Goal: Information Seeking & Learning: Learn about a topic

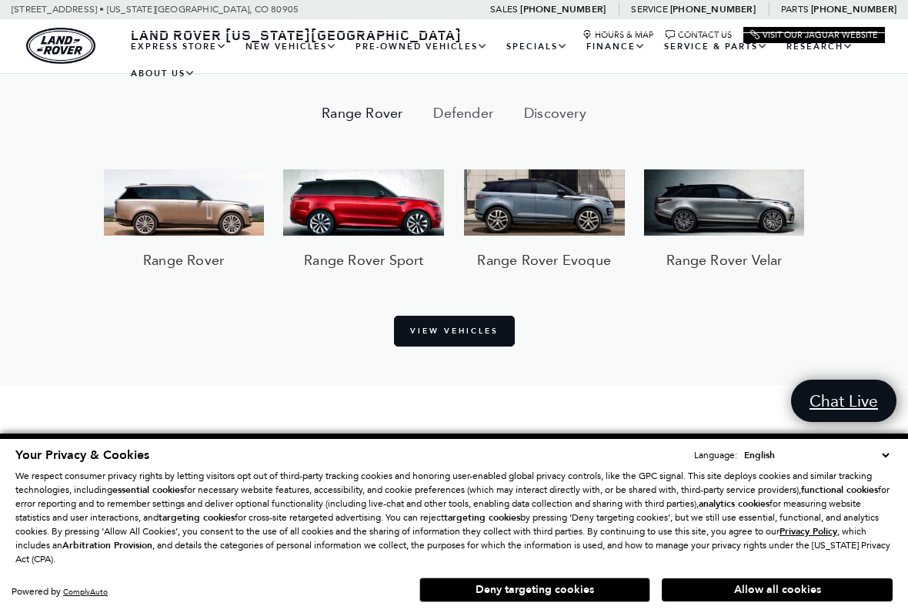
scroll to position [1097, 0]
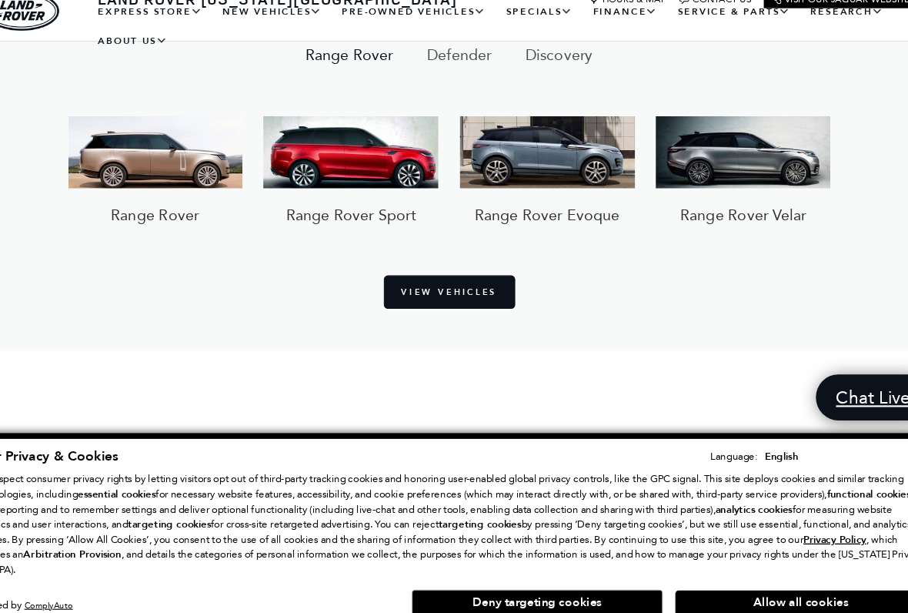
click at [283, 185] on link "Range Rover Sport" at bounding box center [363, 196] width 161 height 108
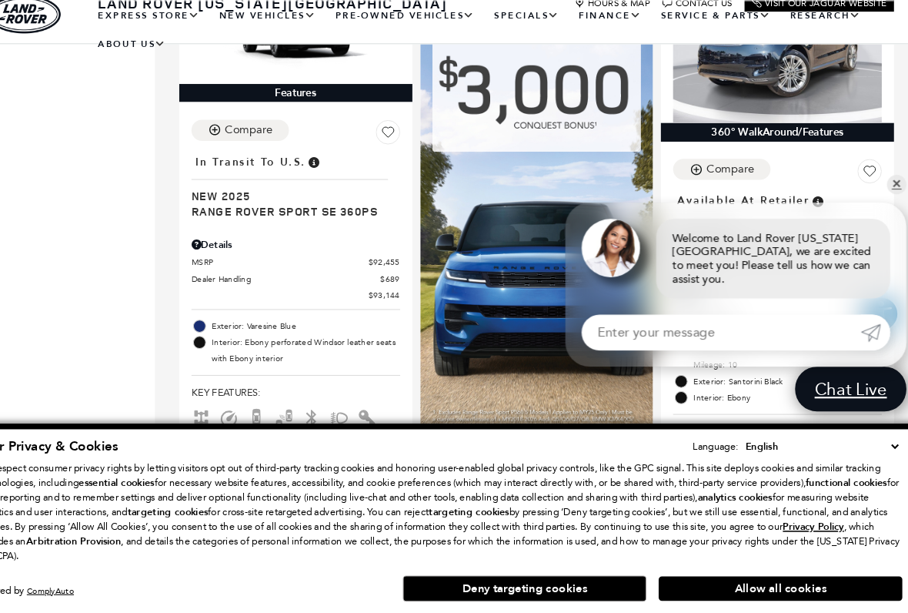
scroll to position [1648, 0]
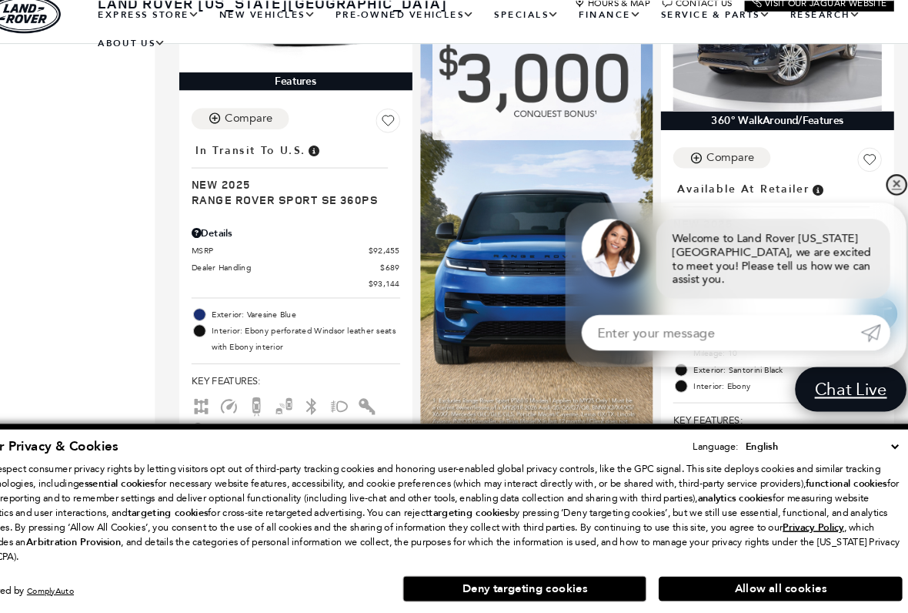
click at [878, 198] on link "✕" at bounding box center [887, 207] width 18 height 18
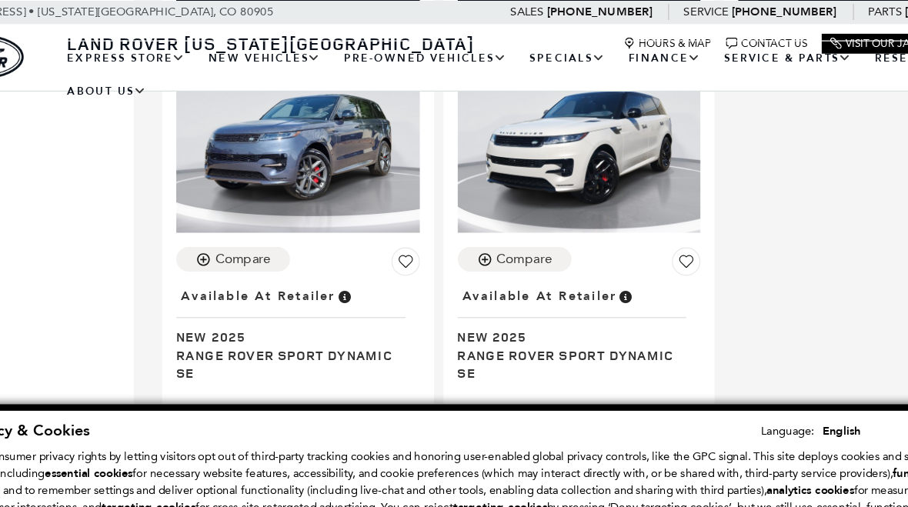
scroll to position [4539, 0]
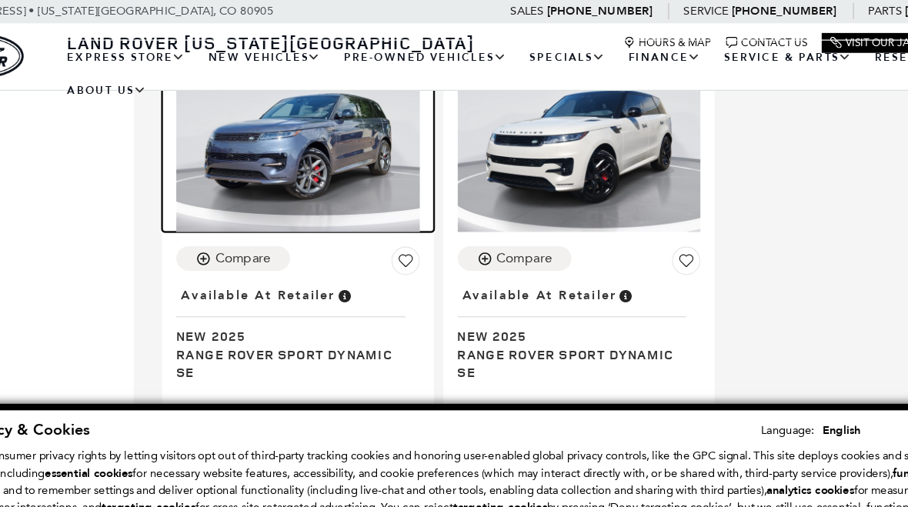
click at [219, 146] on img at bounding box center [318, 115] width 198 height 148
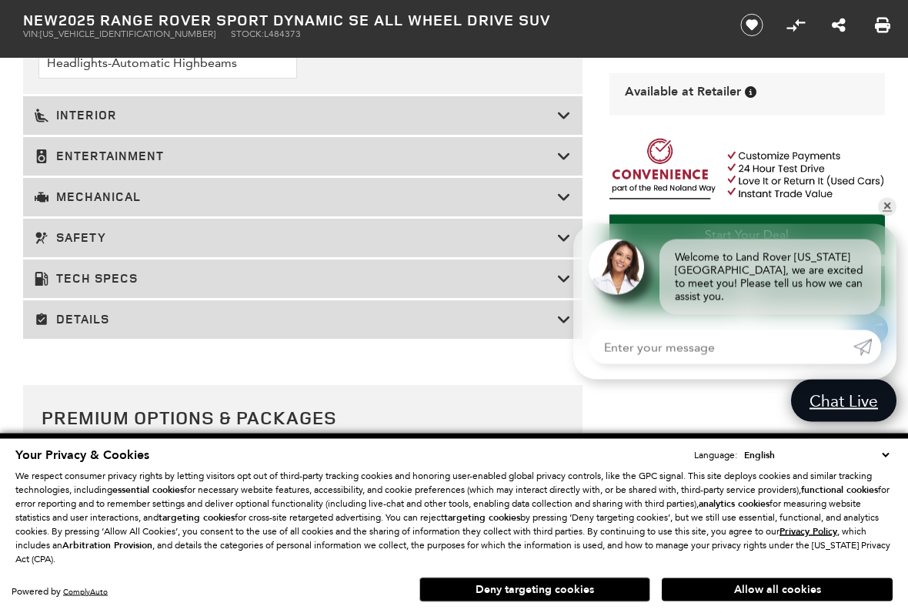
scroll to position [2488, 0]
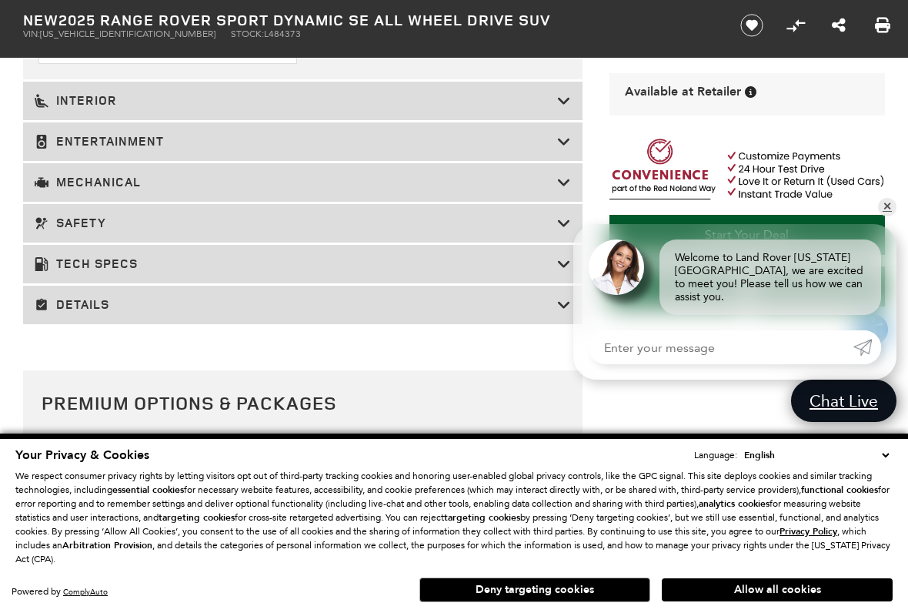
click at [65, 109] on h3 "Interior" at bounding box center [296, 100] width 523 height 15
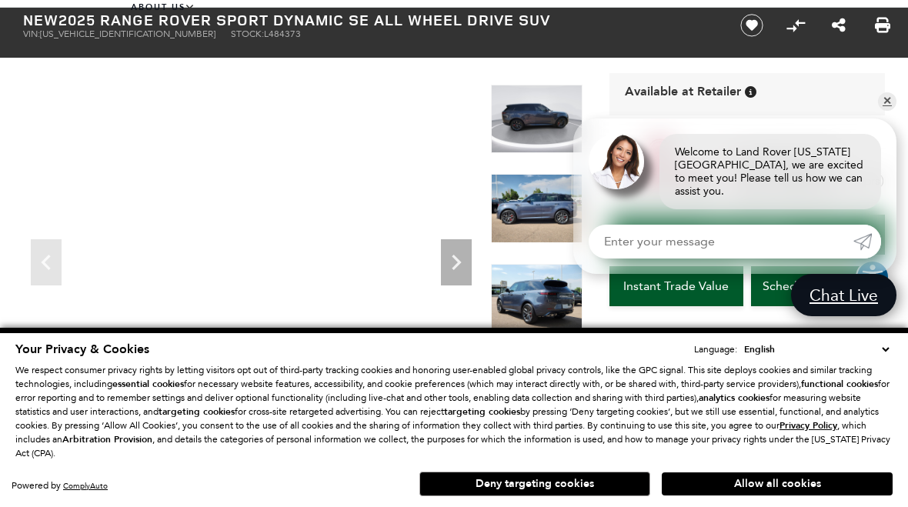
scroll to position [0, 0]
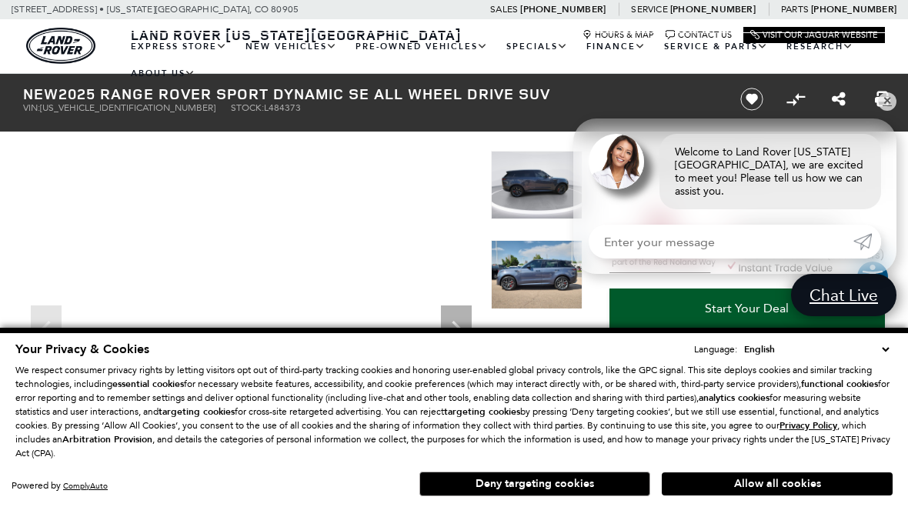
click at [460, 319] on icon "Next" at bounding box center [456, 328] width 31 height 31
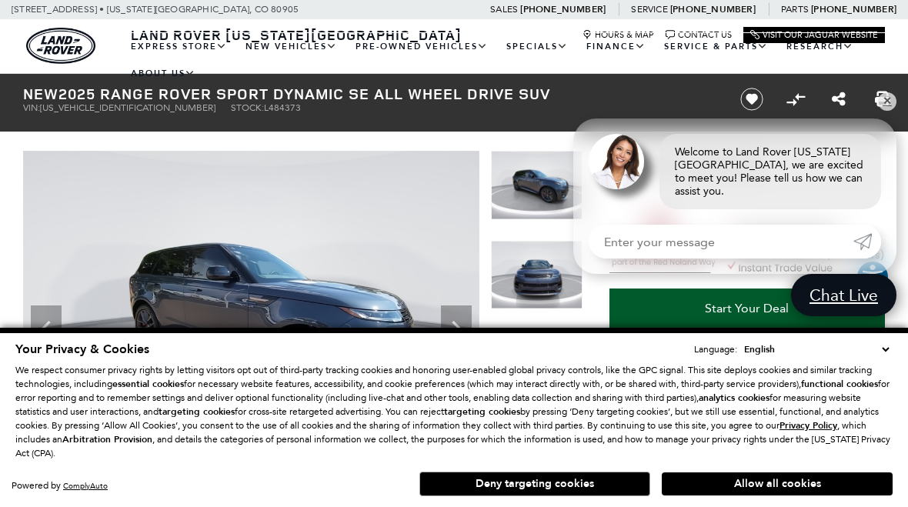
click at [463, 321] on icon "Next" at bounding box center [456, 328] width 31 height 31
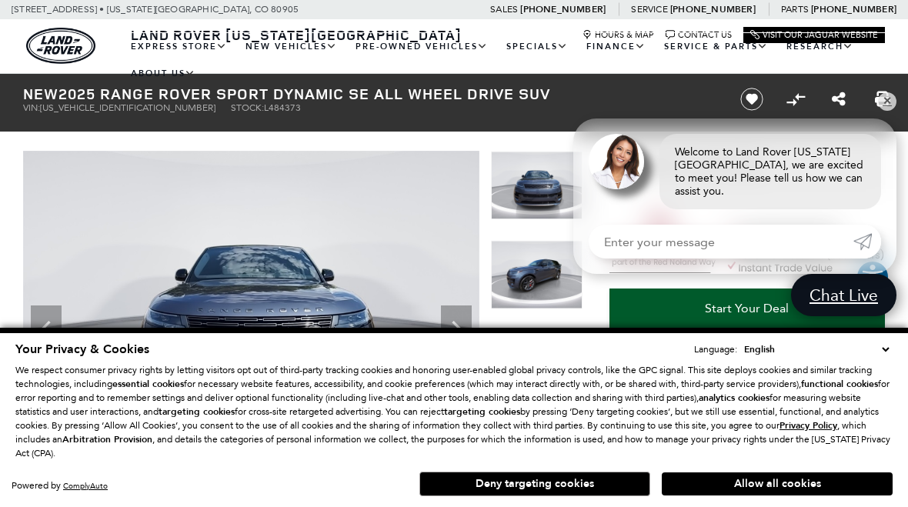
click at [467, 314] on icon "Next" at bounding box center [456, 328] width 31 height 31
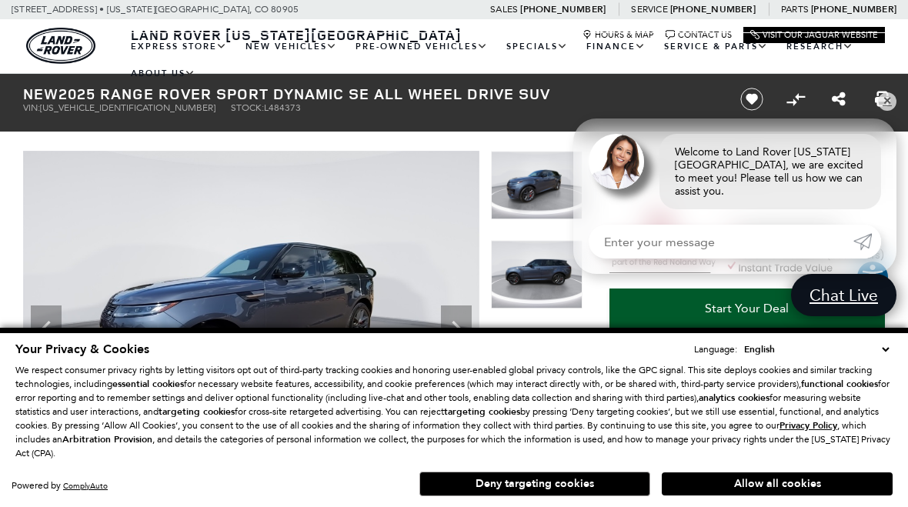
click at [469, 302] on img at bounding box center [251, 322] width 456 height 342
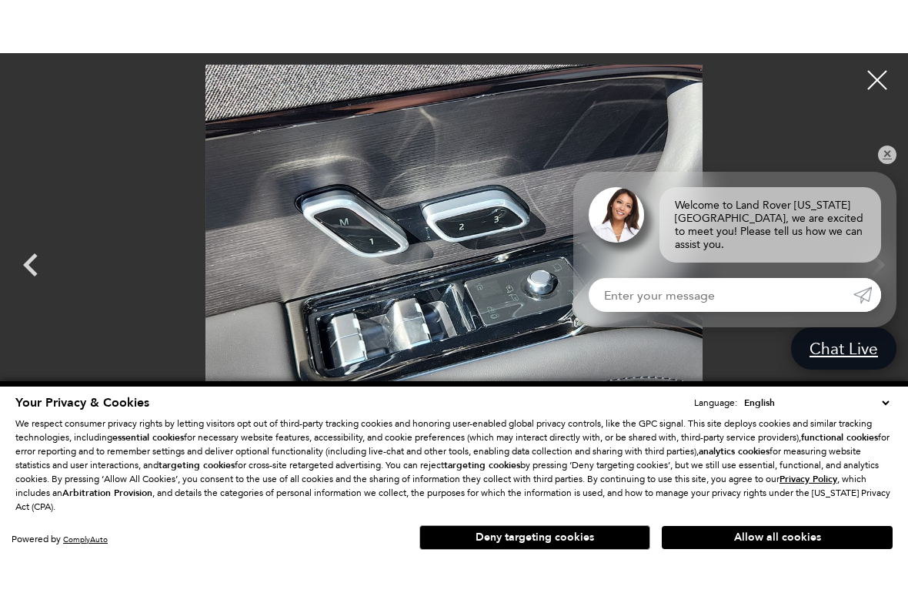
scroll to position [4, 0]
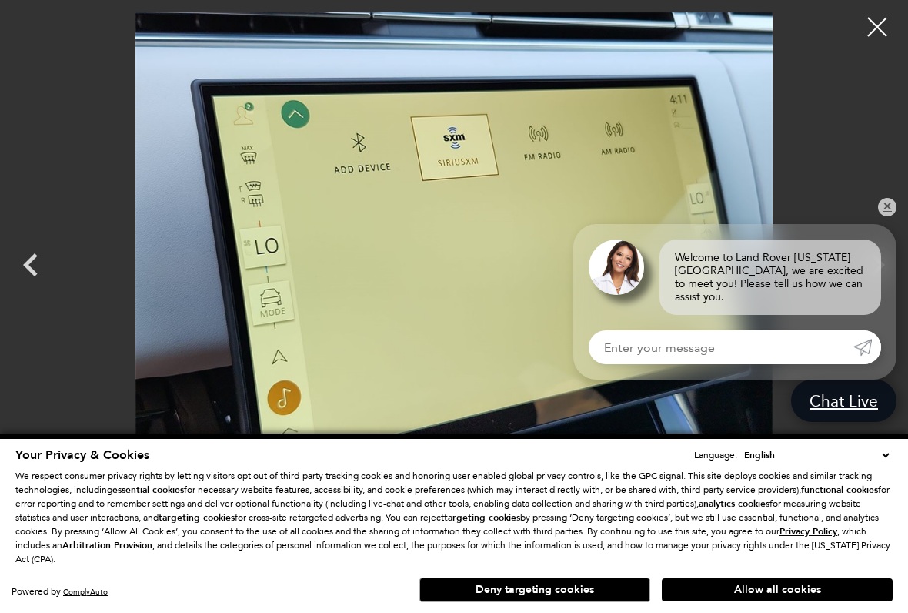
click at [861, 26] on div at bounding box center [877, 27] width 38 height 38
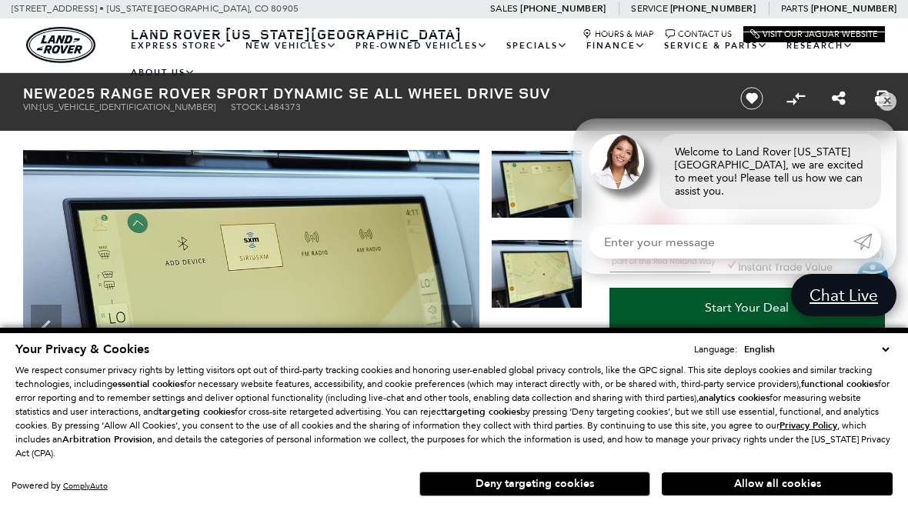
scroll to position [0, 0]
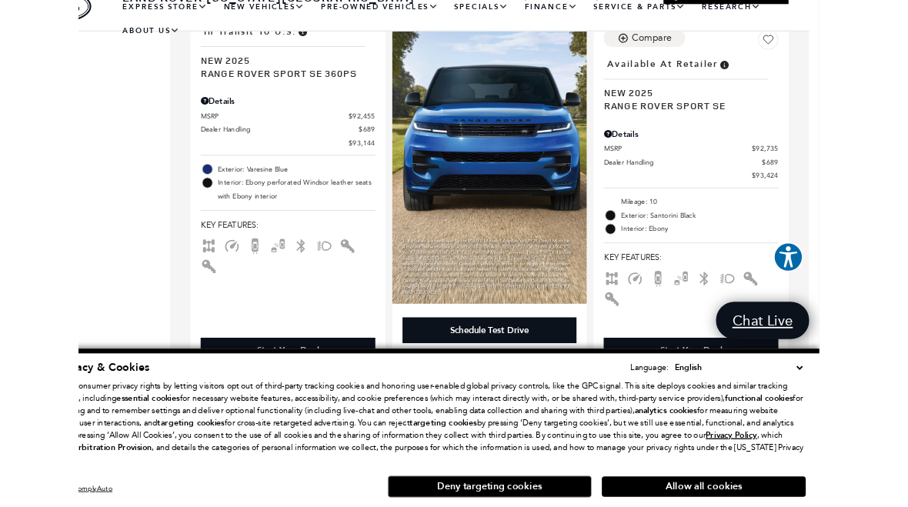
scroll to position [1756, 12]
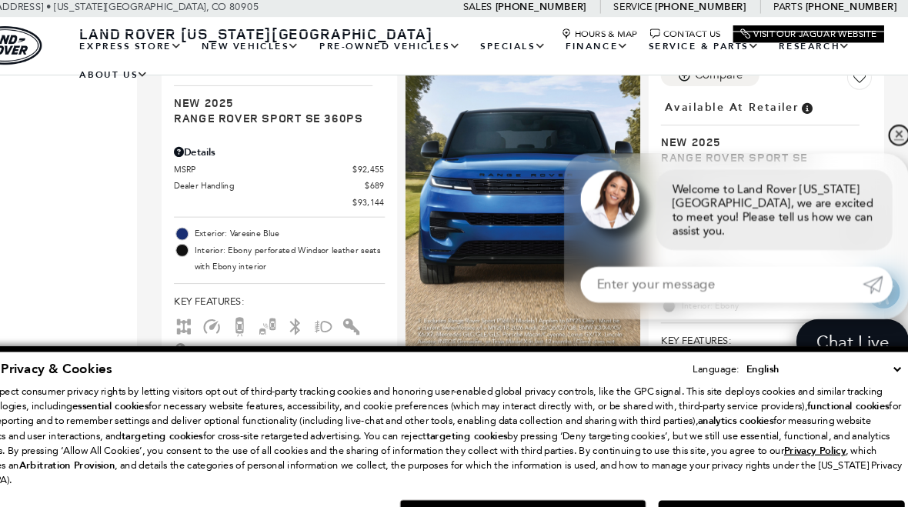
click at [878, 132] on link "✕" at bounding box center [887, 130] width 18 height 18
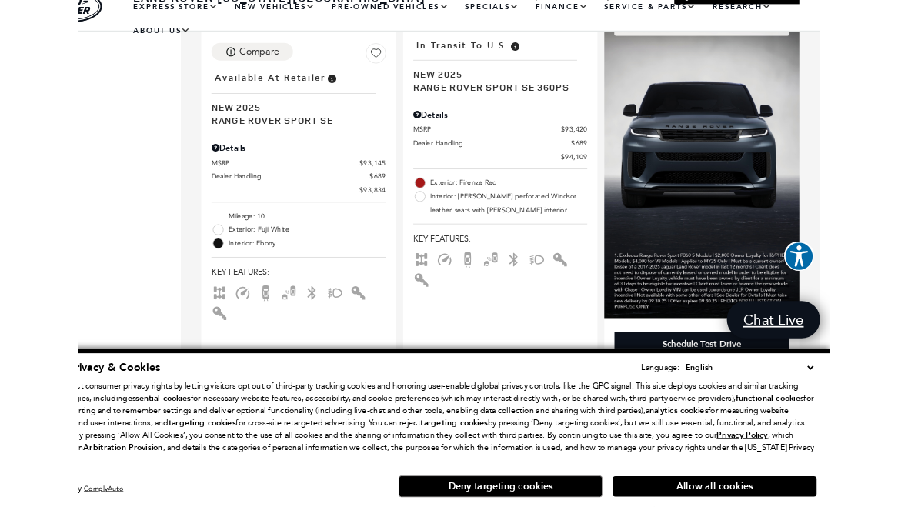
scroll to position [2329, 12]
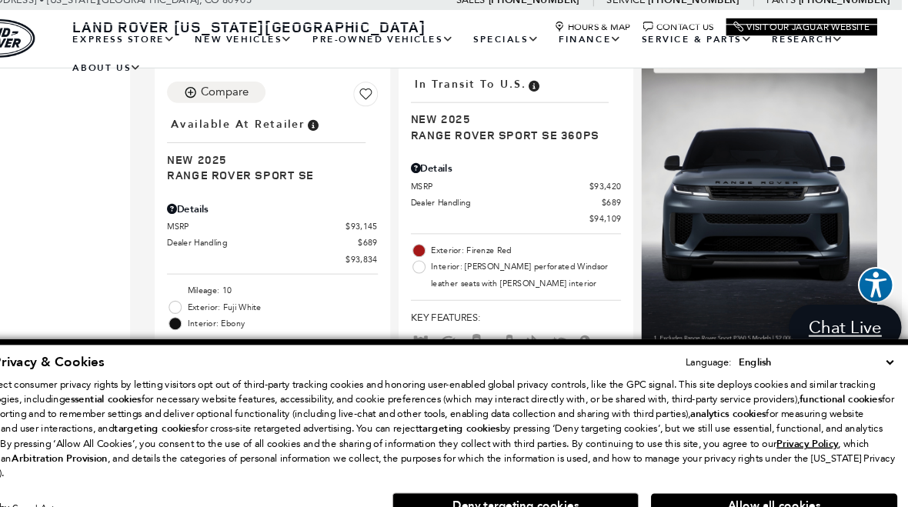
click at [504, 132] on span "Range Rover Sport SE 360PS" at bounding box center [529, 136] width 186 height 15
click at [528, 135] on span "Range Rover Sport SE 360PS" at bounding box center [529, 136] width 186 height 15
click at [489, 143] on span "Range Rover Sport SE 360PS" at bounding box center [529, 136] width 186 height 15
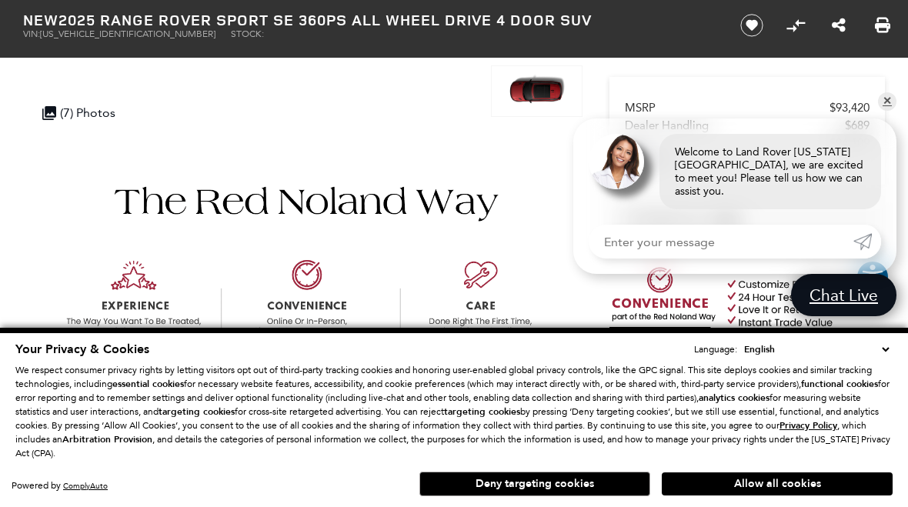
scroll to position [353, 0]
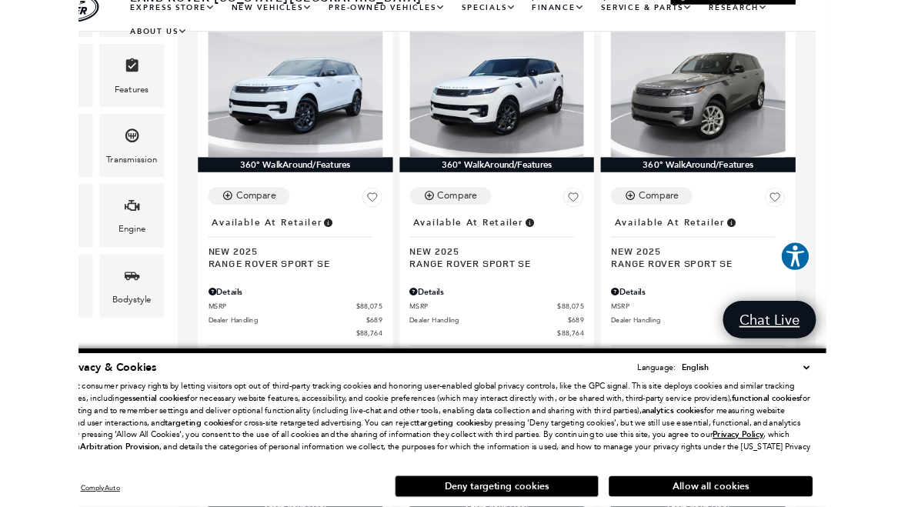
scroll to position [407, 12]
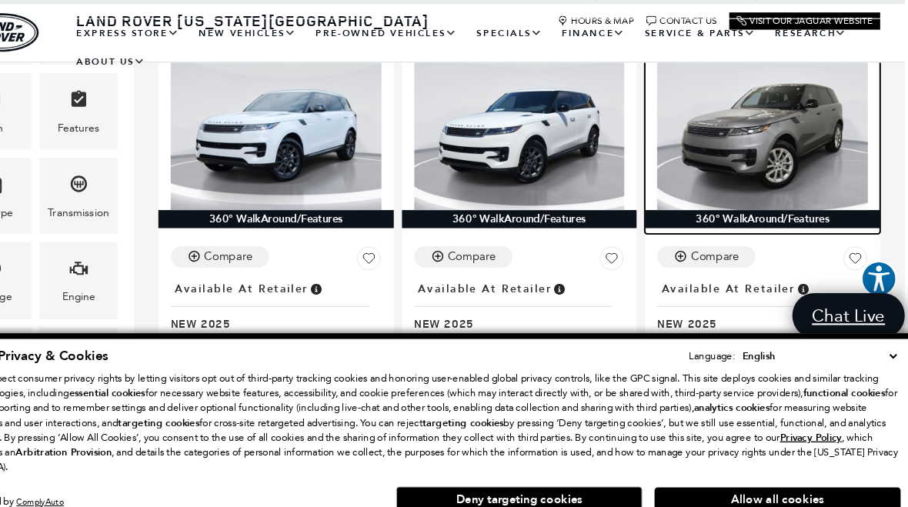
click at [732, 212] on div "360° WalkAround/Features" at bounding box center [763, 220] width 221 height 17
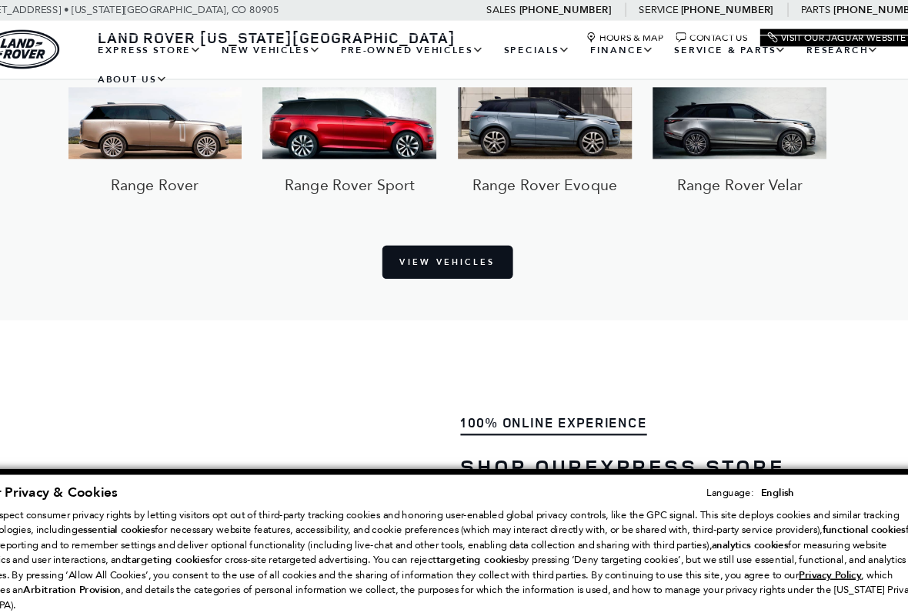
scroll to position [1158, 41]
click at [283, 147] on img at bounding box center [363, 114] width 161 height 66
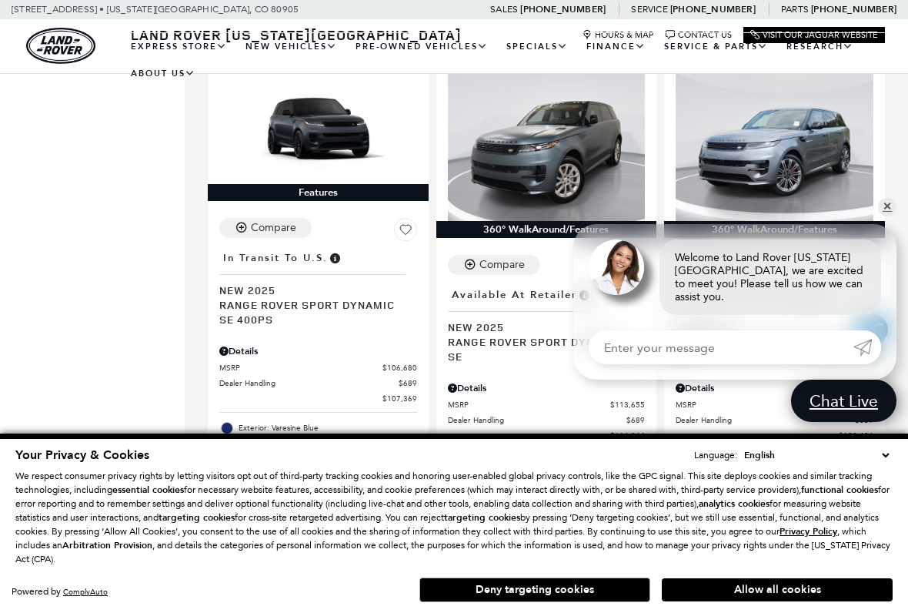
scroll to position [3998, 0]
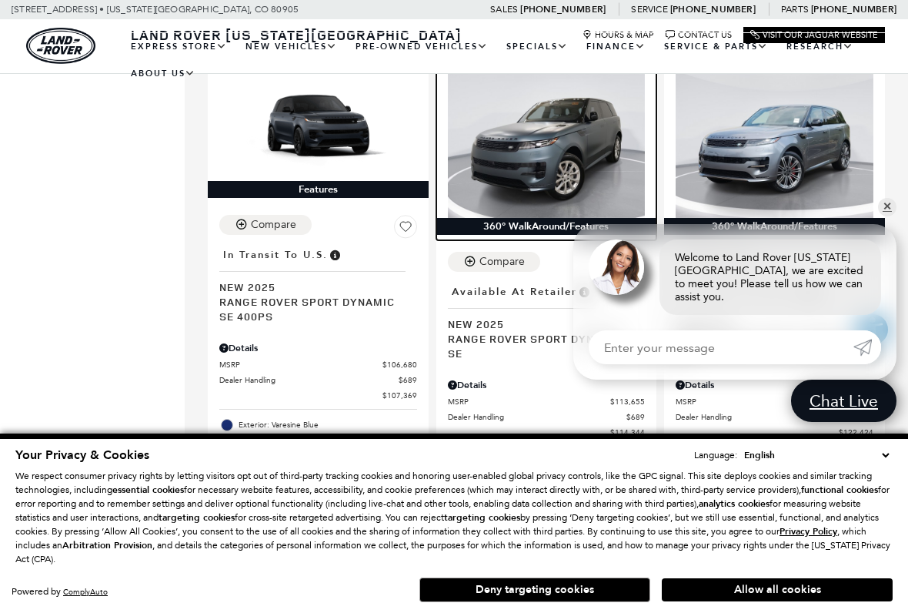
click at [576, 155] on img at bounding box center [547, 144] width 198 height 148
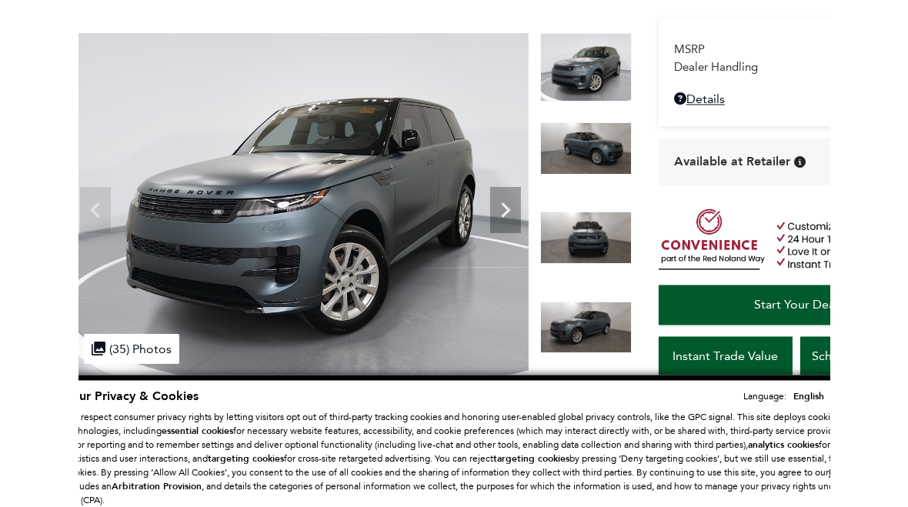
scroll to position [112, 7]
